Goal: Navigation & Orientation: Find specific page/section

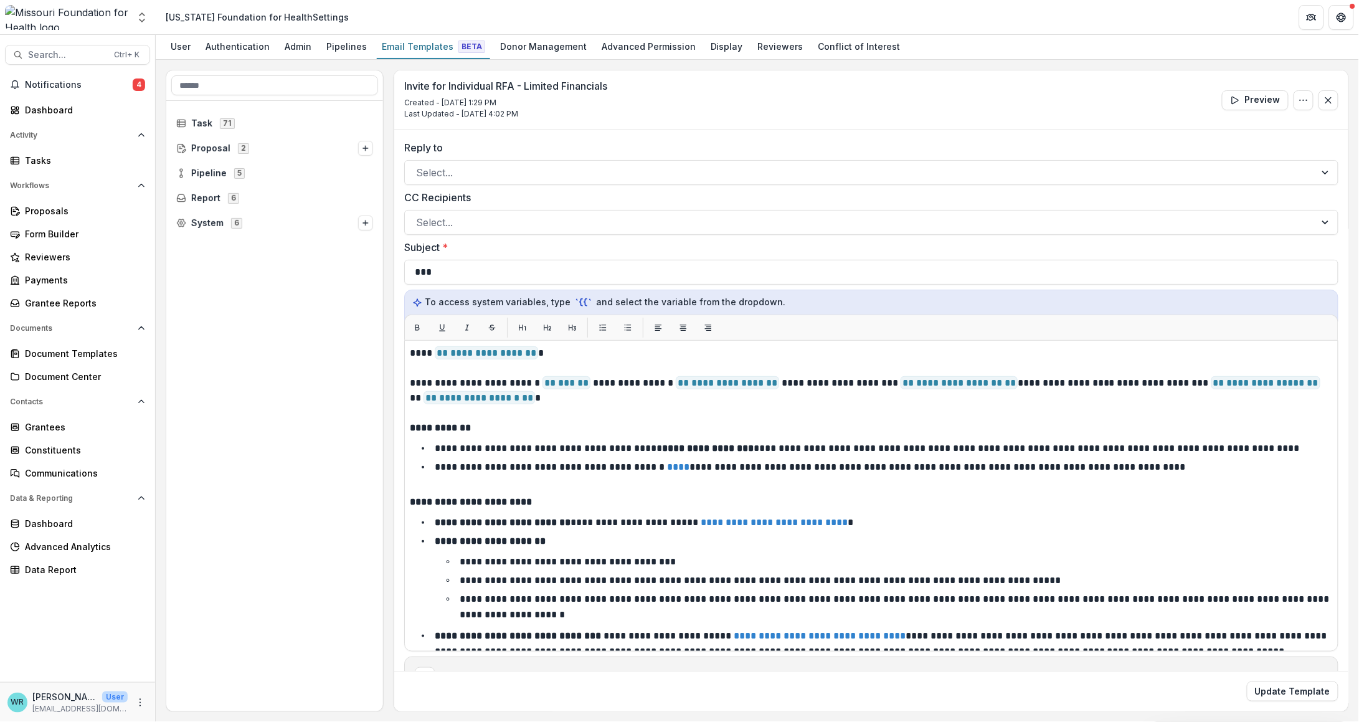
click at [52, 53] on span "Search..." at bounding box center [67, 55] width 78 height 11
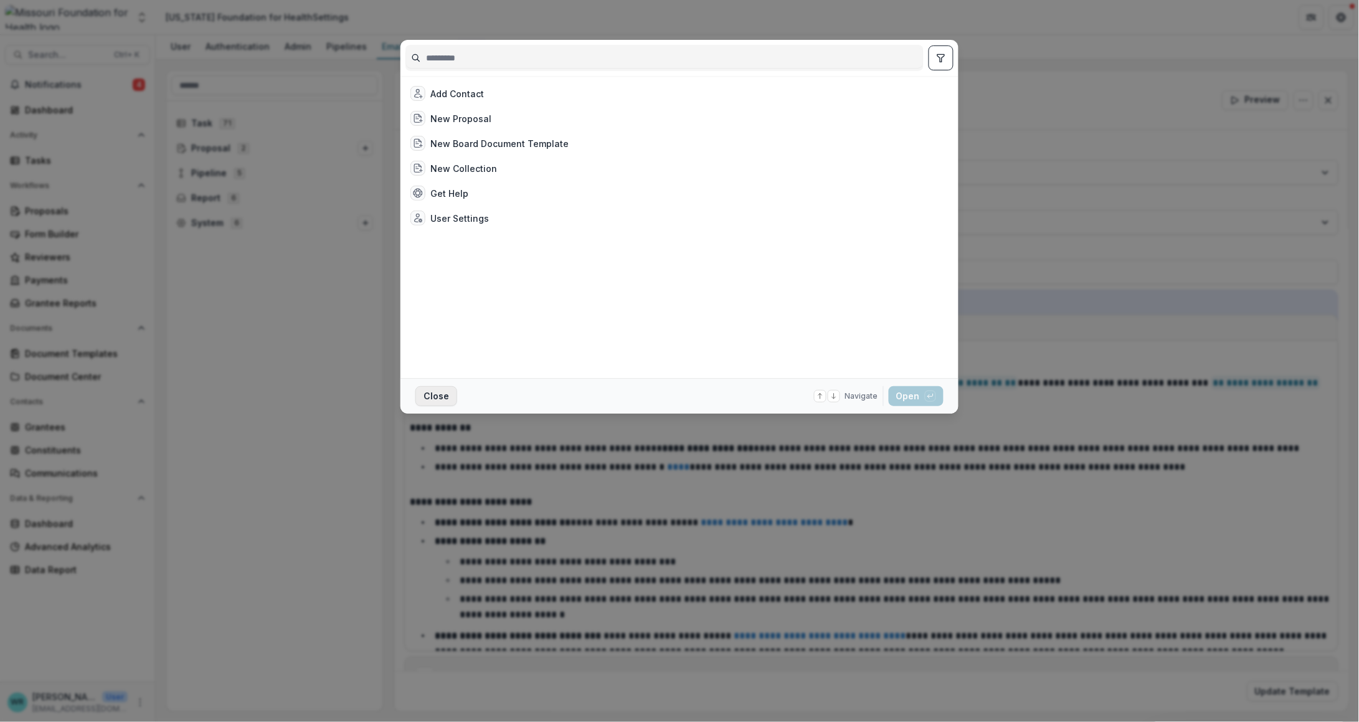
click at [439, 396] on button "Close" at bounding box center [436, 396] width 42 height 20
